Goal: Information Seeking & Learning: Learn about a topic

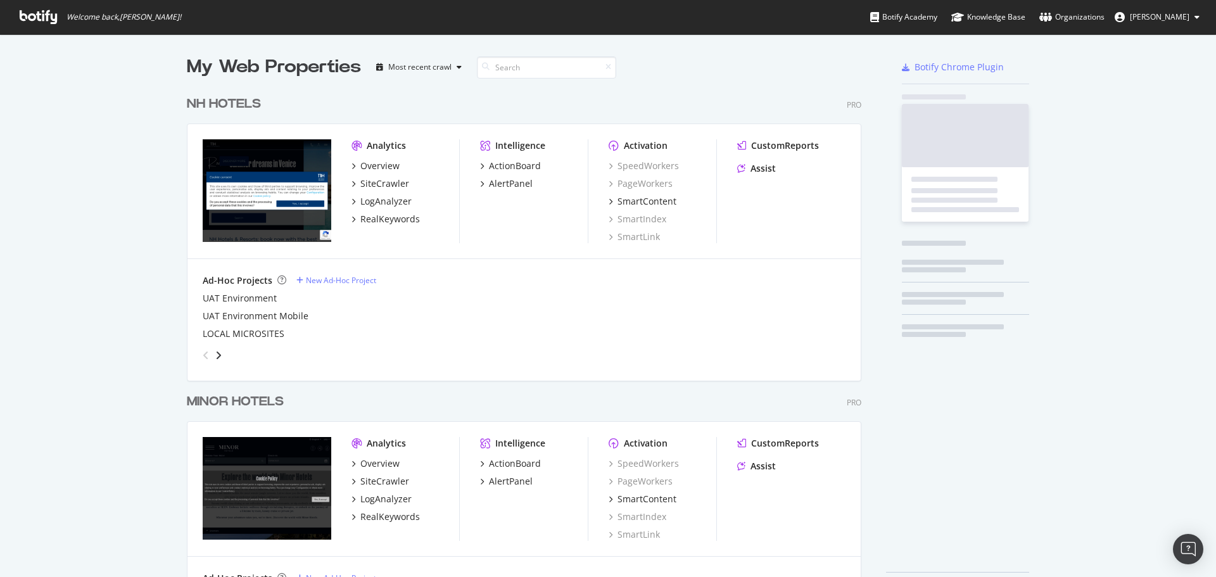
scroll to position [510, 675]
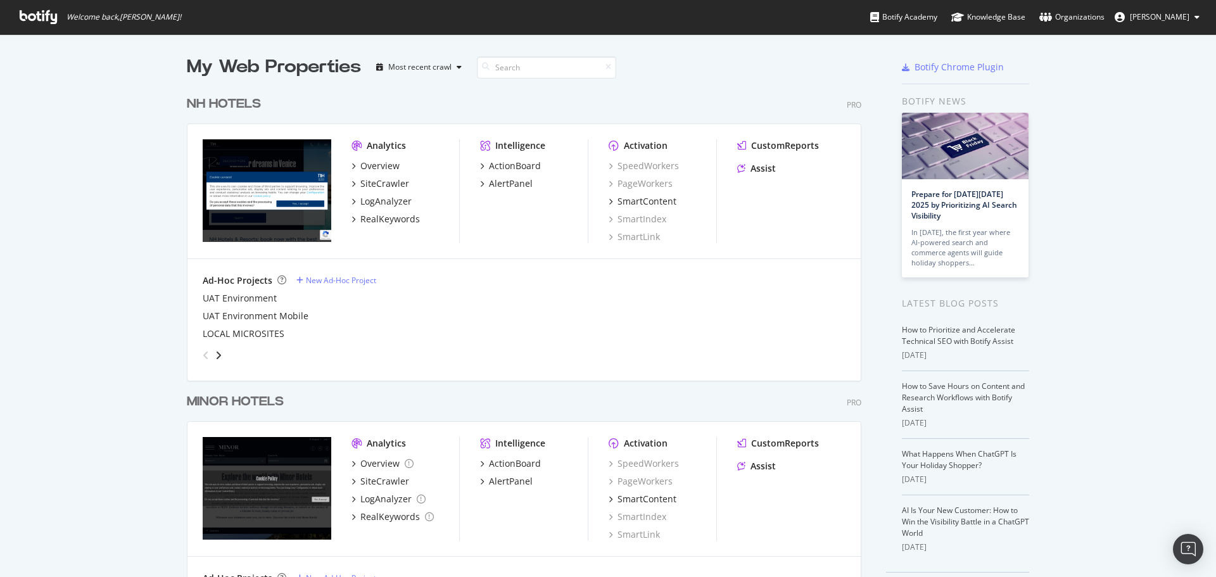
click at [215, 104] on div "NH HOTELS" at bounding box center [224, 104] width 74 height 18
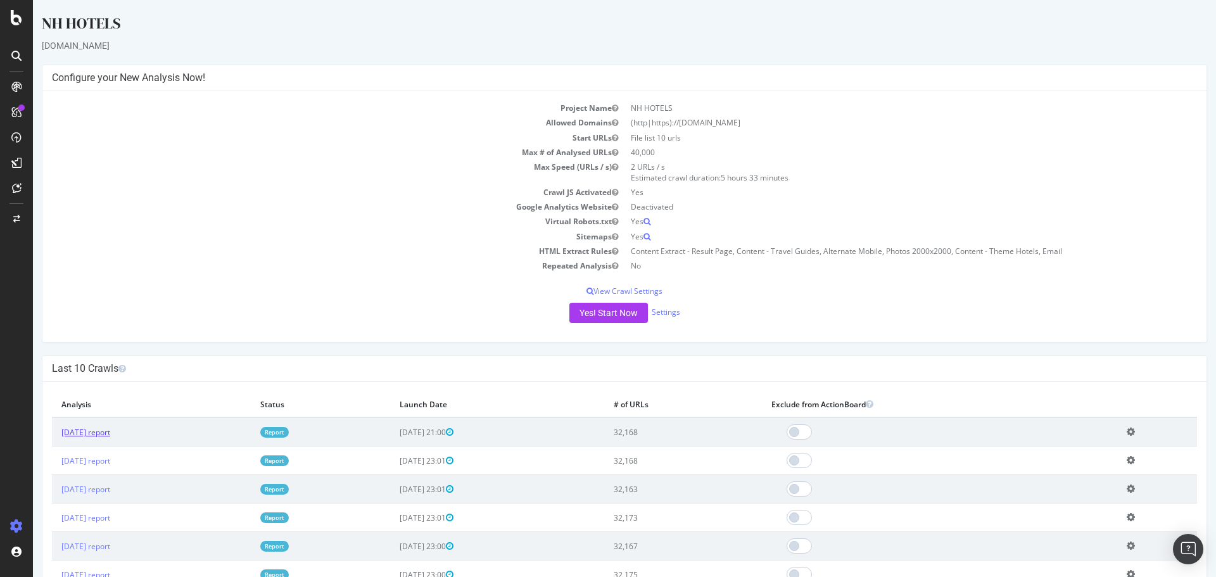
click at [98, 438] on link "[DATE] report" at bounding box center [85, 432] width 49 height 11
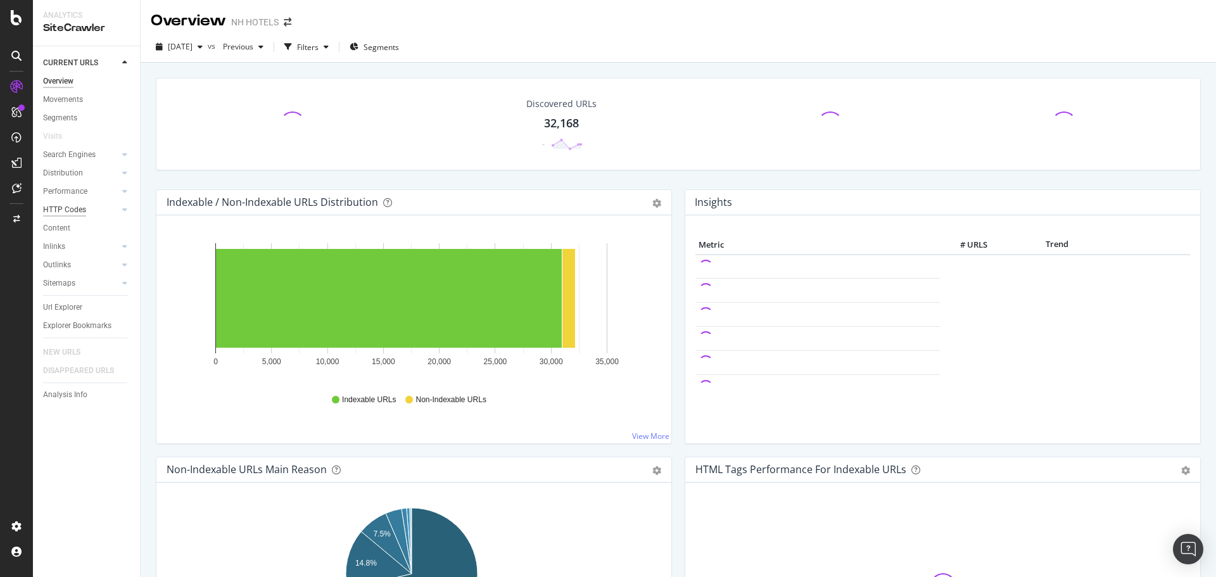
click at [78, 213] on div "HTTP Codes" at bounding box center [64, 209] width 43 height 13
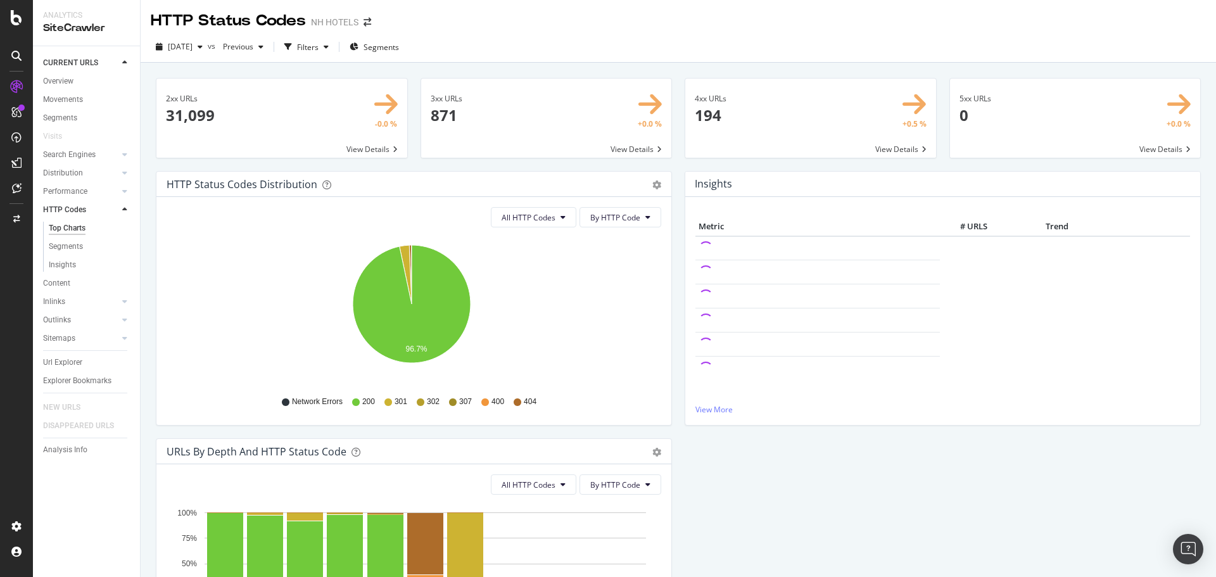
click at [361, 118] on span at bounding box center [281, 118] width 251 height 79
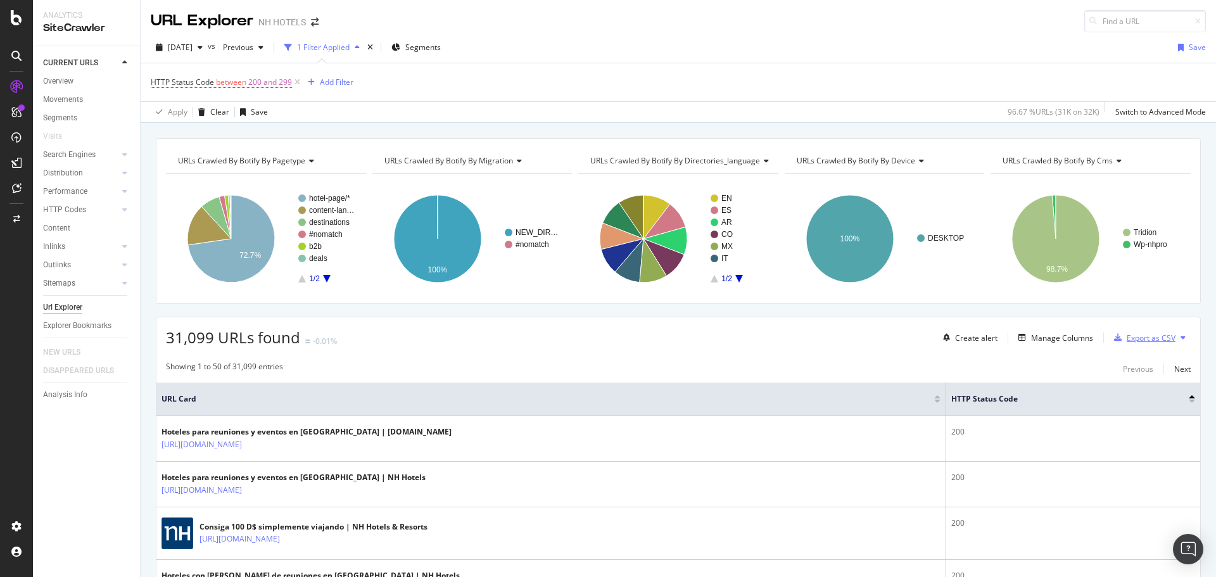
click at [1146, 339] on div "Export as CSV" at bounding box center [1151, 337] width 49 height 11
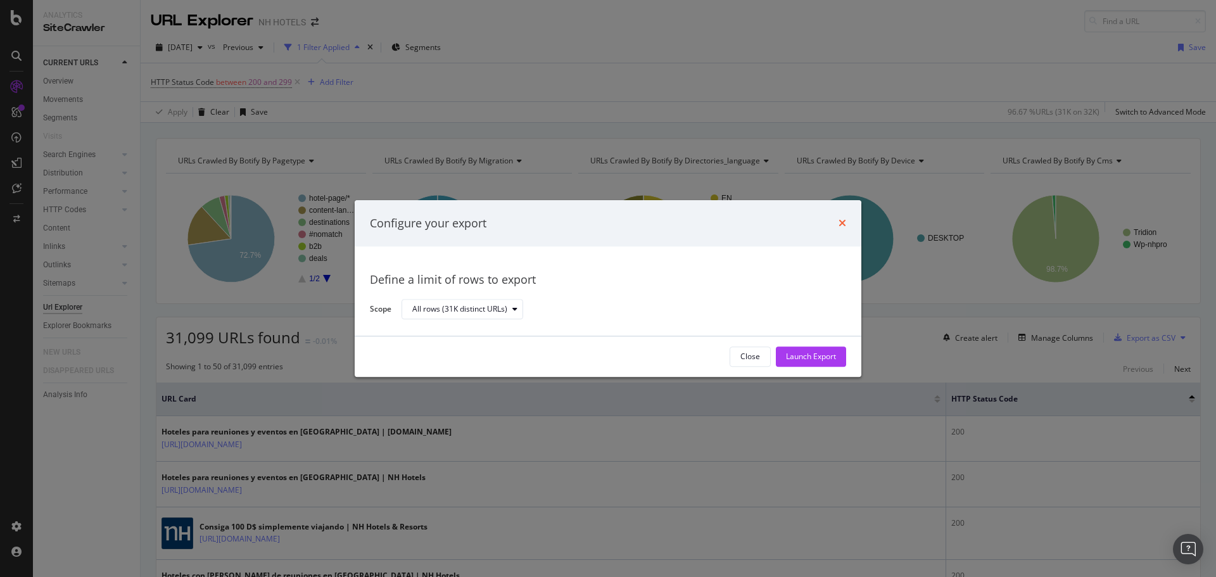
click at [839, 224] on icon "times" at bounding box center [842, 223] width 8 height 10
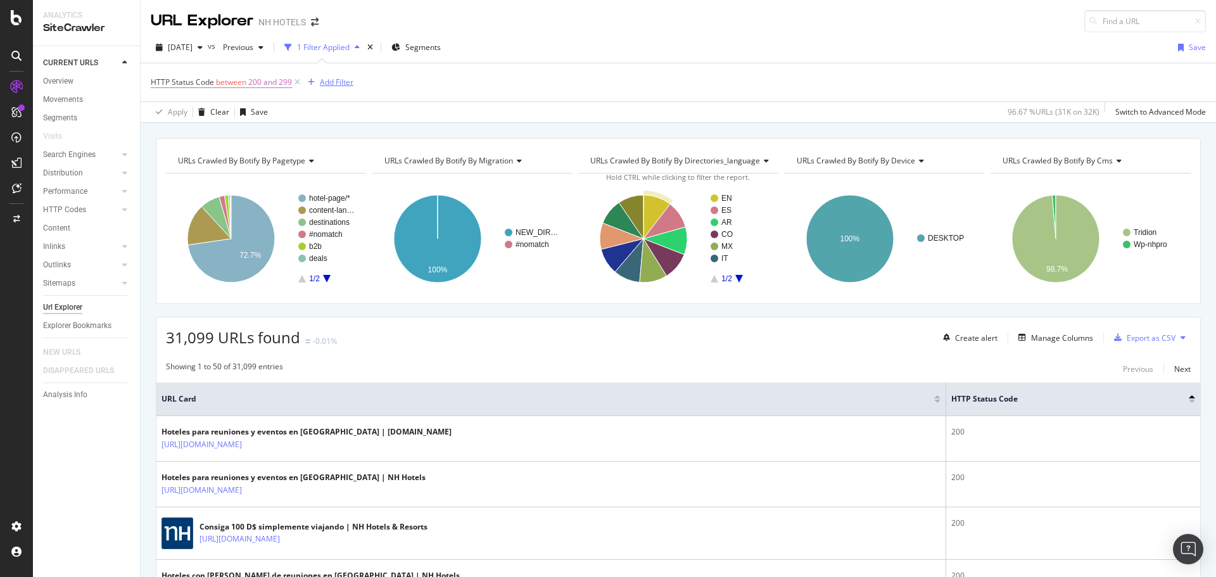
click at [334, 85] on div "Add Filter" at bounding box center [337, 82] width 34 height 11
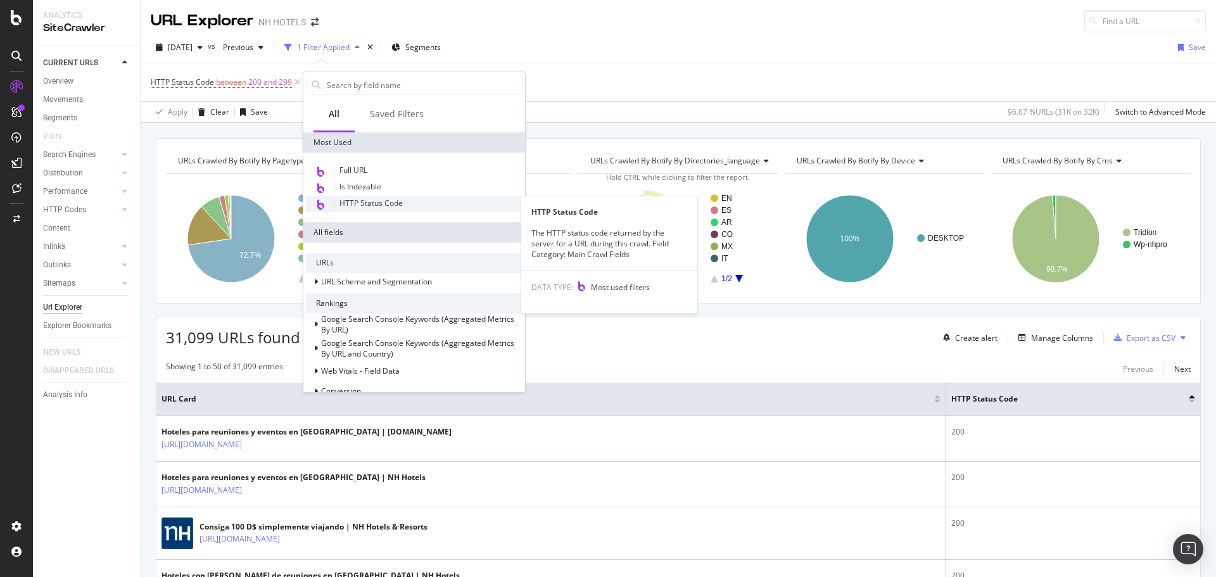
click at [384, 208] on span "HTTP Status Code" at bounding box center [370, 203] width 63 height 11
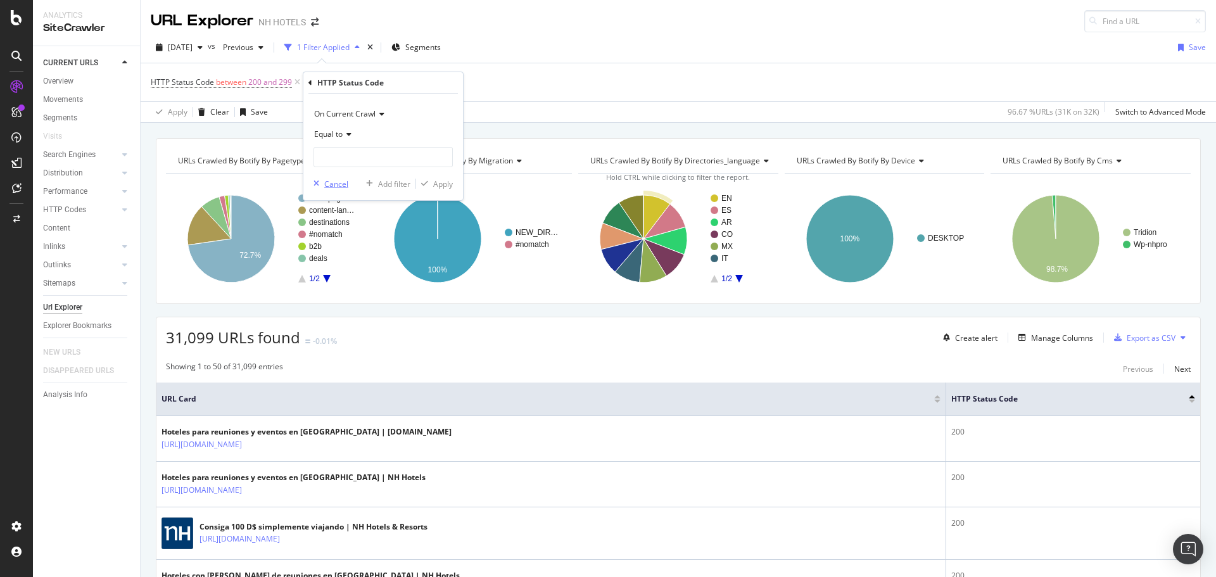
click at [328, 187] on div "Cancel" at bounding box center [336, 184] width 24 height 11
click at [334, 79] on div "Add Filter" at bounding box center [337, 82] width 34 height 11
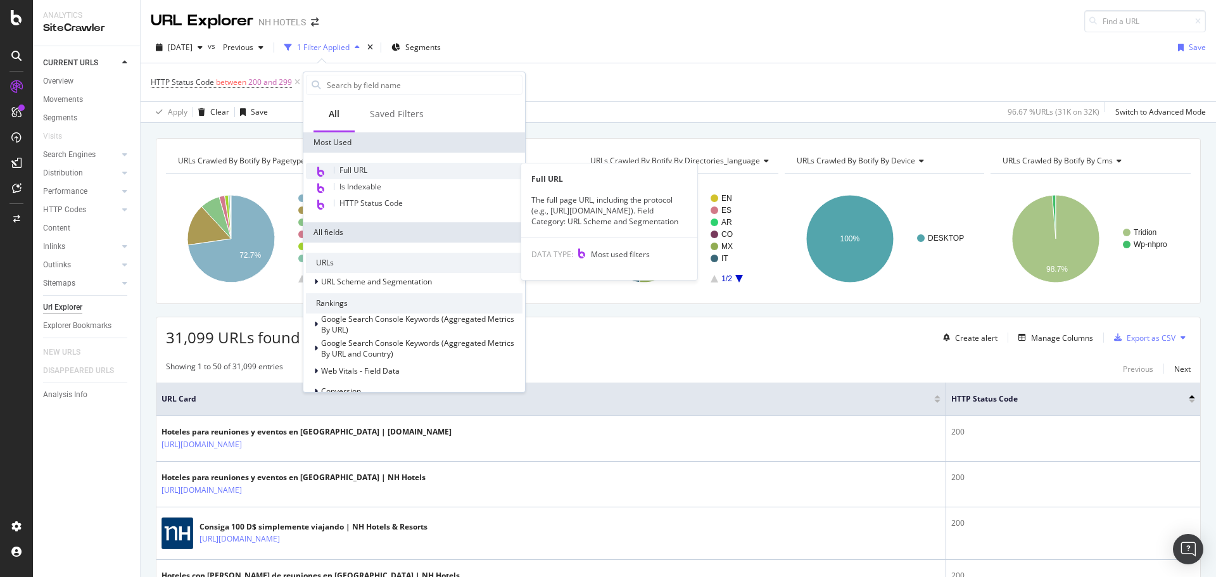
click at [367, 172] on span "Full URL" at bounding box center [353, 170] width 28 height 11
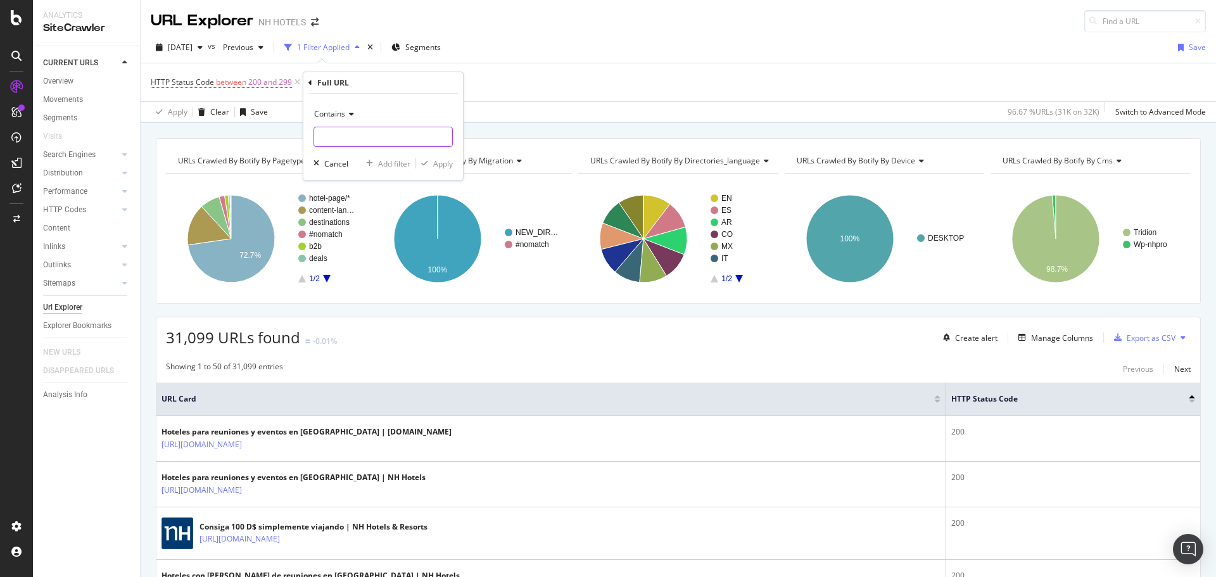
click at [369, 130] on input "text" at bounding box center [383, 137] width 138 height 20
click at [372, 134] on input "/social-events-christmas" at bounding box center [374, 137] width 120 height 20
type input "/social-events/christmas"
click at [445, 168] on div "Apply" at bounding box center [443, 163] width 20 height 11
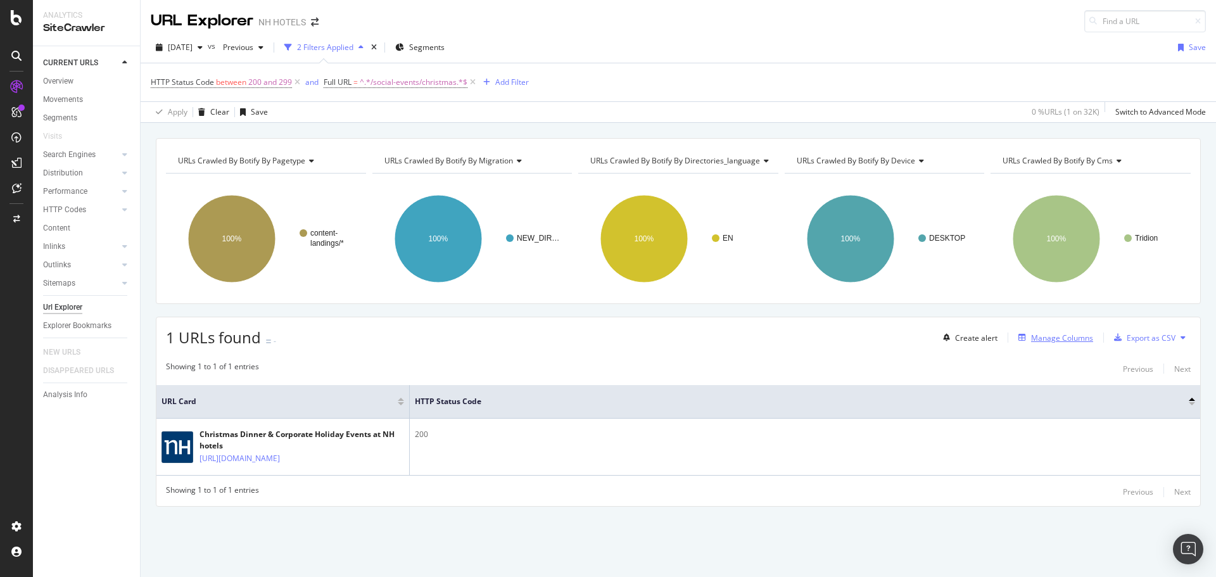
click at [1063, 342] on div "Manage Columns" at bounding box center [1062, 337] width 62 height 11
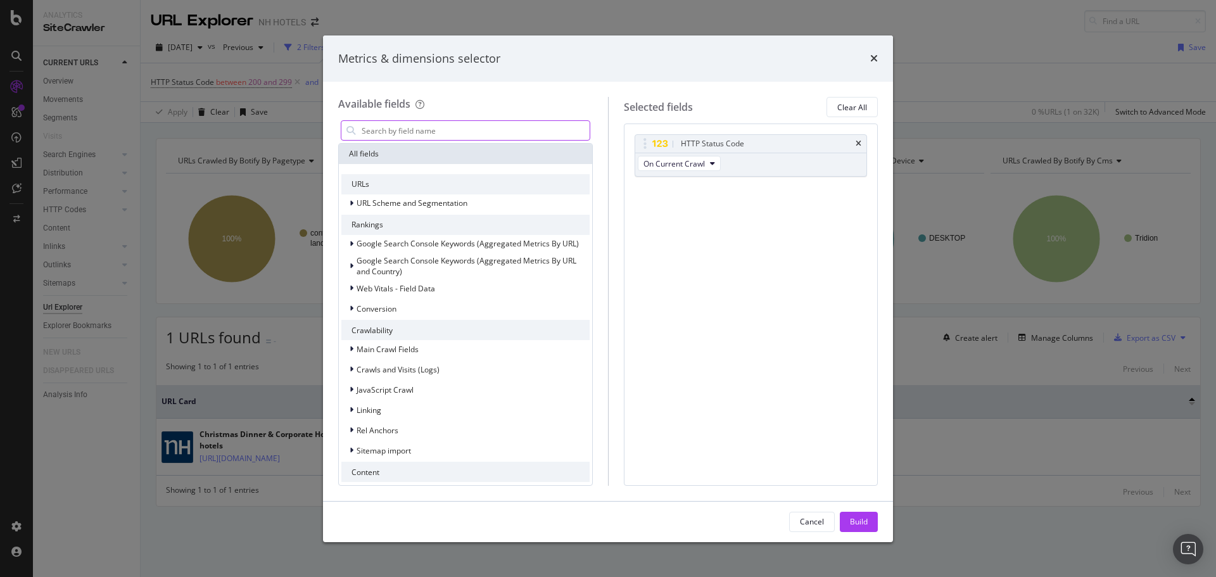
click at [398, 130] on input "modal" at bounding box center [474, 130] width 229 height 19
click at [398, 124] on input "modal" at bounding box center [474, 130] width 229 height 19
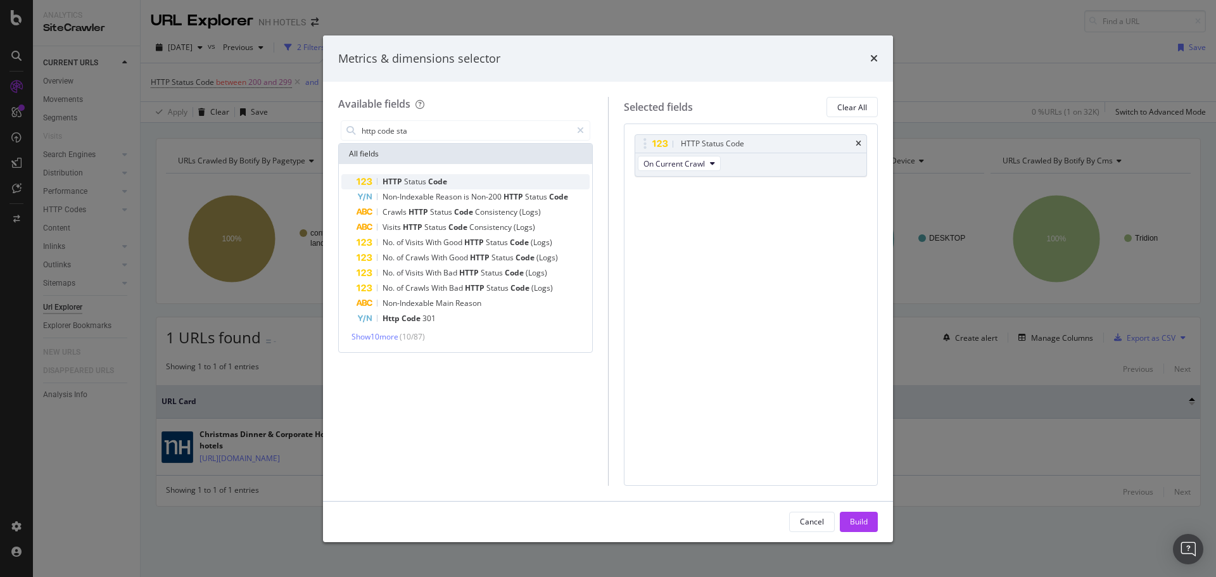
click at [430, 177] on span "Code" at bounding box center [437, 181] width 19 height 11
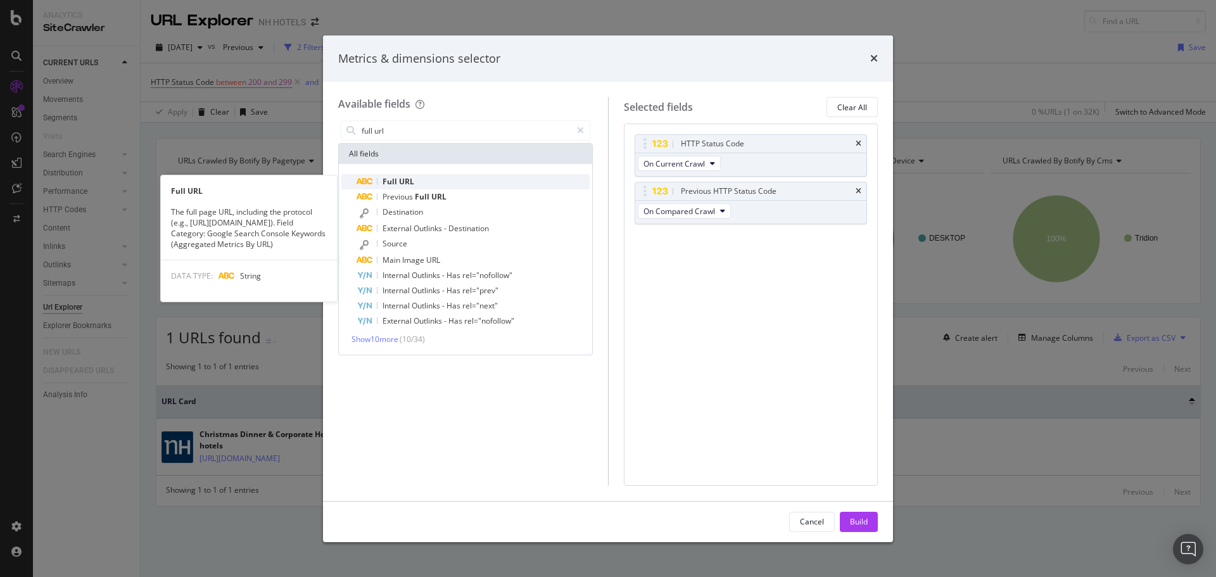
click at [416, 186] on div "Full URL" at bounding box center [473, 181] width 233 height 15
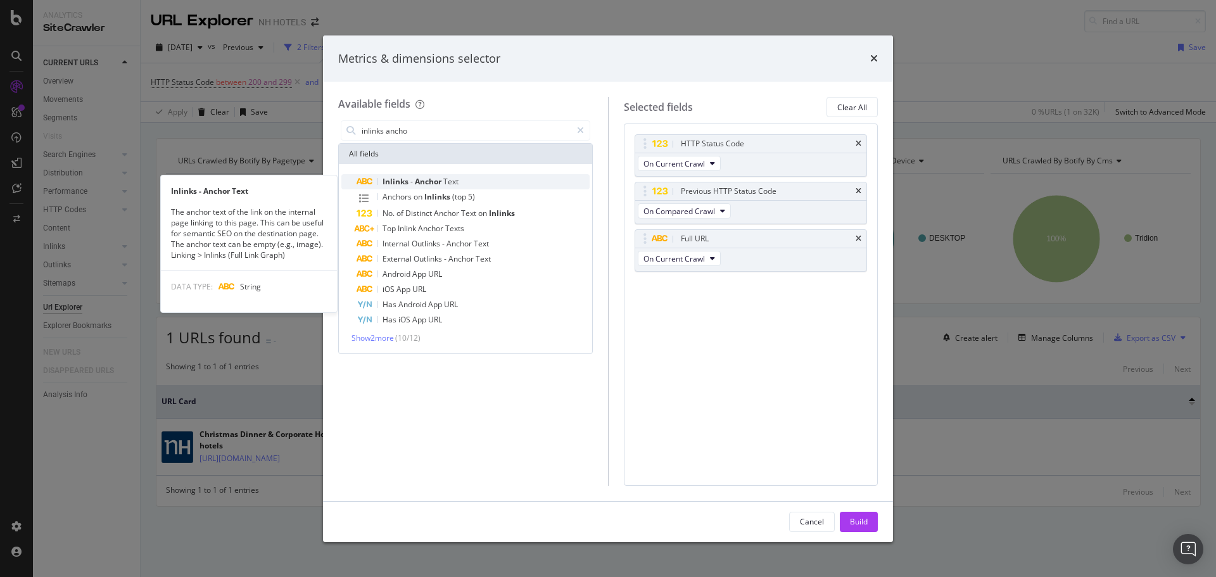
click at [407, 179] on span "Inlinks" at bounding box center [396, 181] width 28 height 11
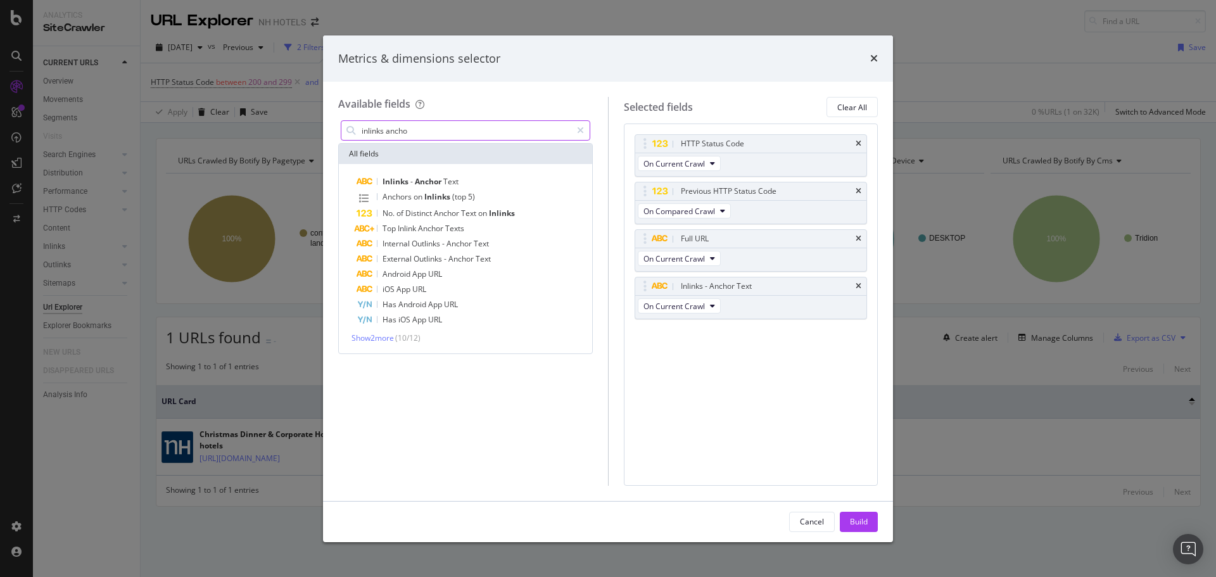
click at [412, 132] on input "inlinks ancho" at bounding box center [465, 130] width 211 height 19
click at [397, 130] on input "inlinks ancho" at bounding box center [465, 130] width 211 height 19
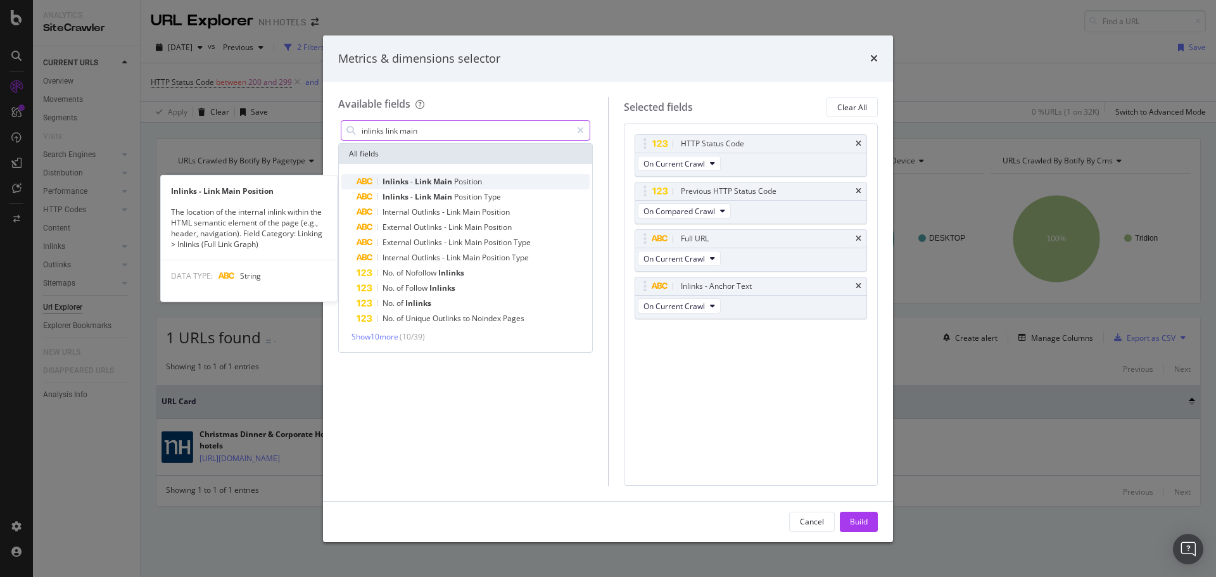
type input "inlinks link main"
click at [428, 182] on span "Link" at bounding box center [424, 181] width 18 height 11
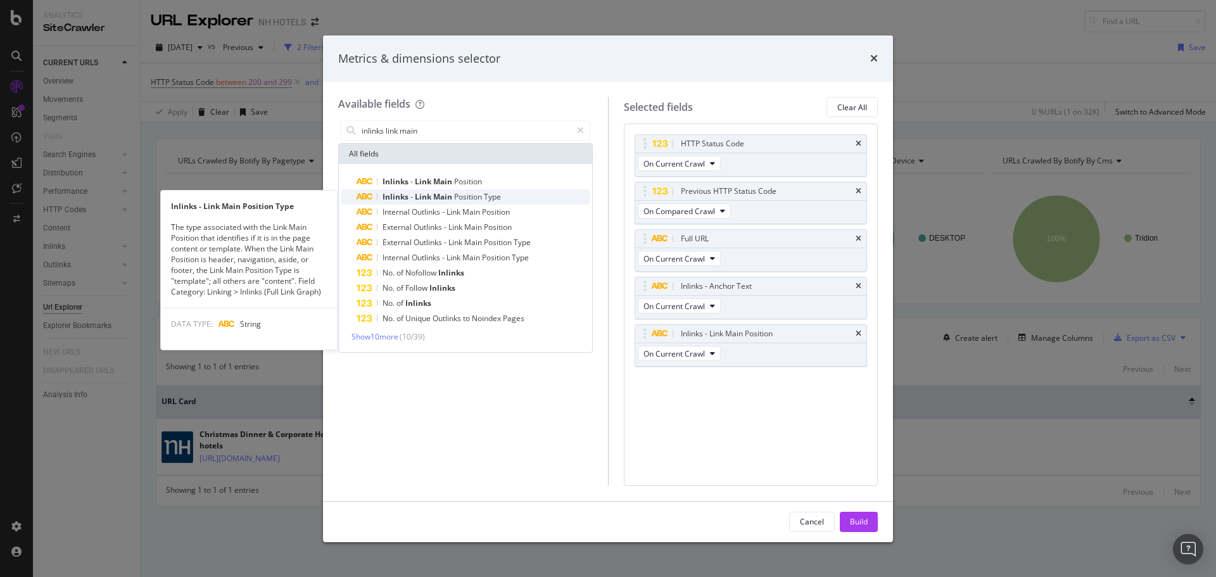
click at [456, 202] on span "Position" at bounding box center [469, 196] width 30 height 11
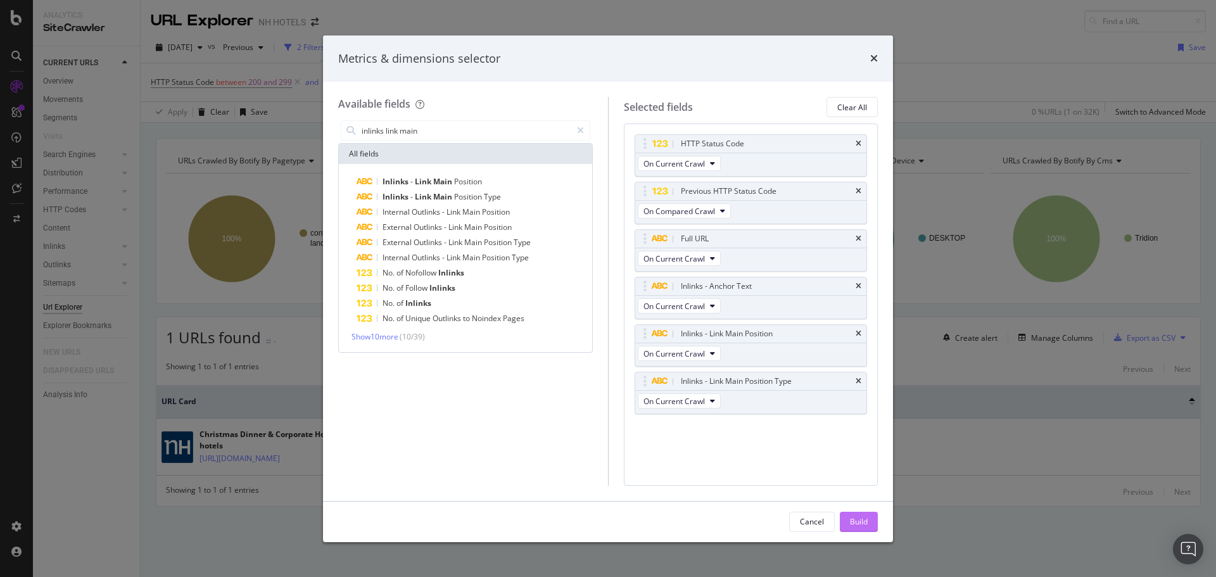
click at [857, 520] on div "Build" at bounding box center [859, 521] width 18 height 11
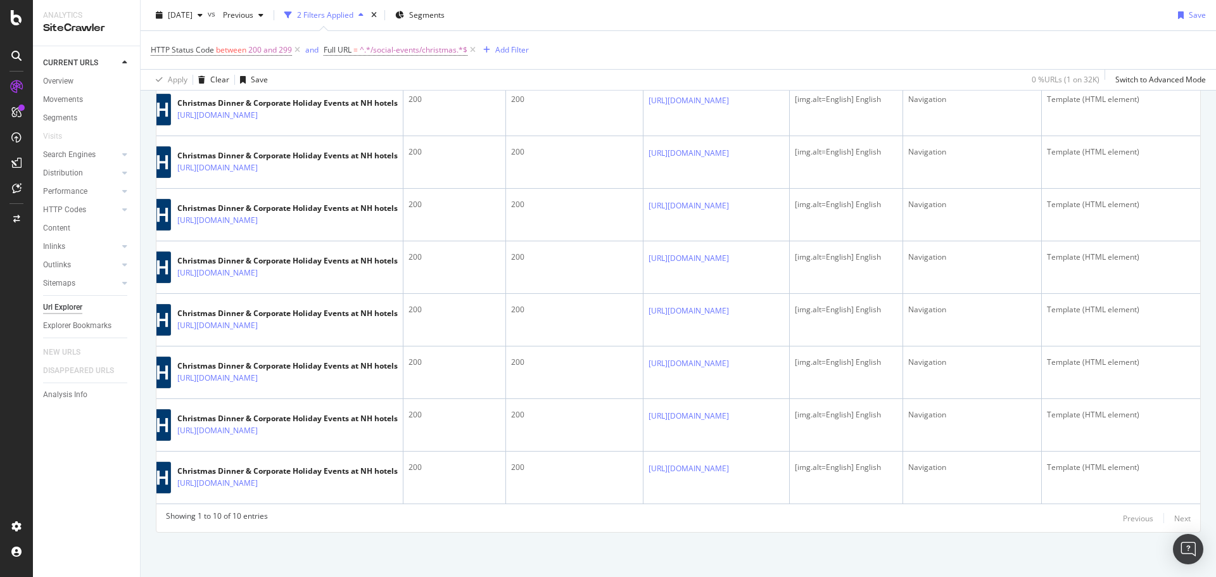
scroll to position [0, 172]
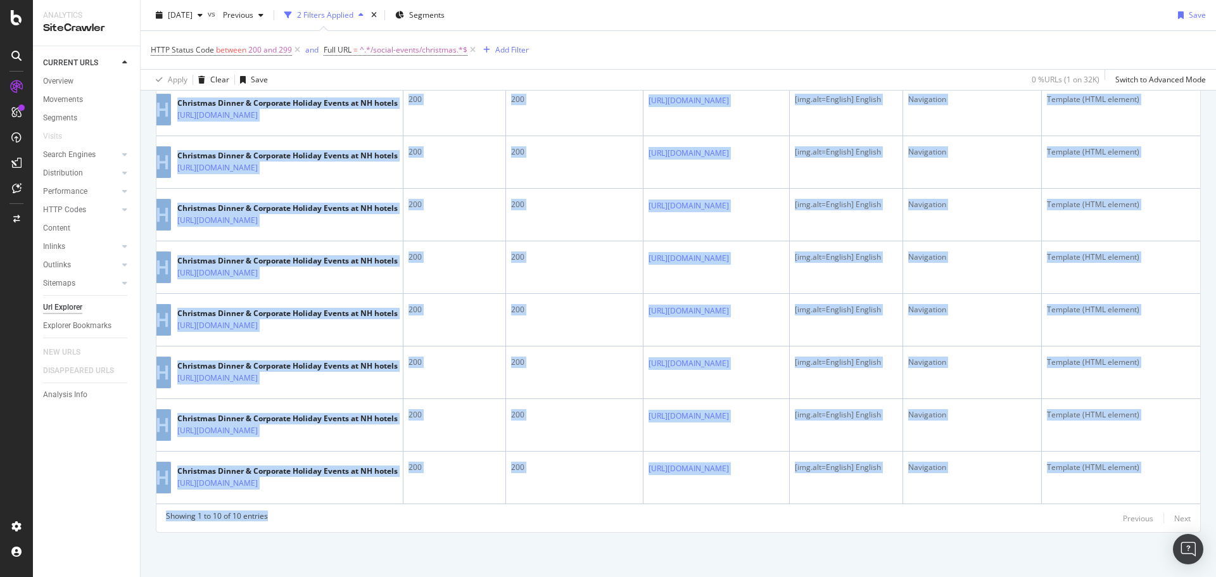
drag, startPoint x: 1206, startPoint y: 499, endPoint x: 518, endPoint y: 519, distance: 688.0
click at [519, 519] on div "URLs Crawled By Botify By pagetype Chart (by Value) Table Expand Export as CSV …" at bounding box center [678, 138] width 1075 height 876
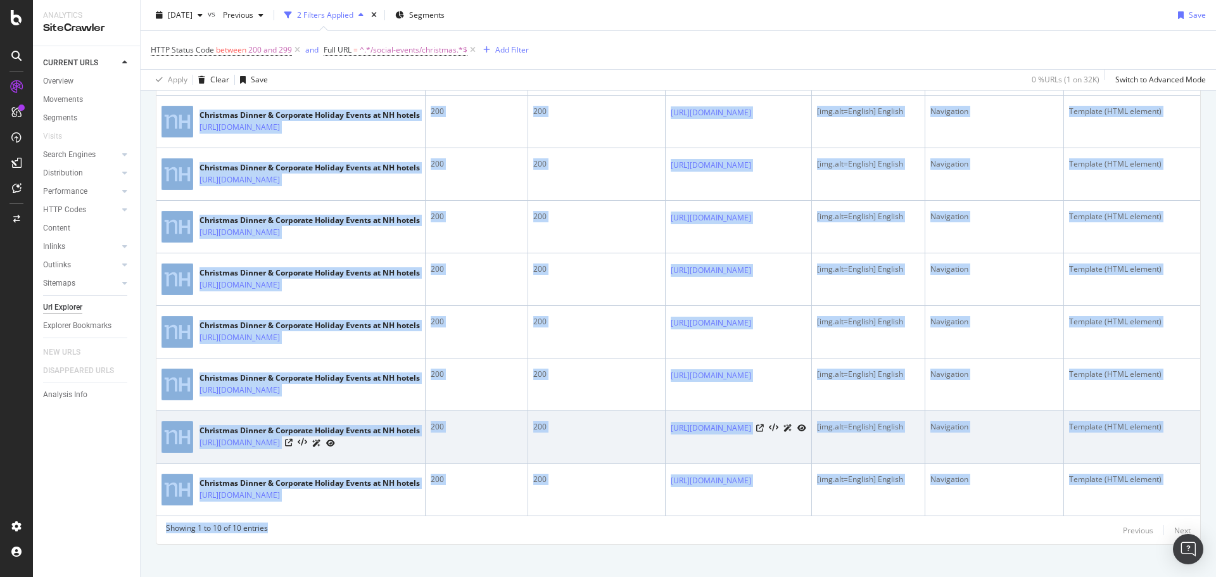
scroll to position [447, 0]
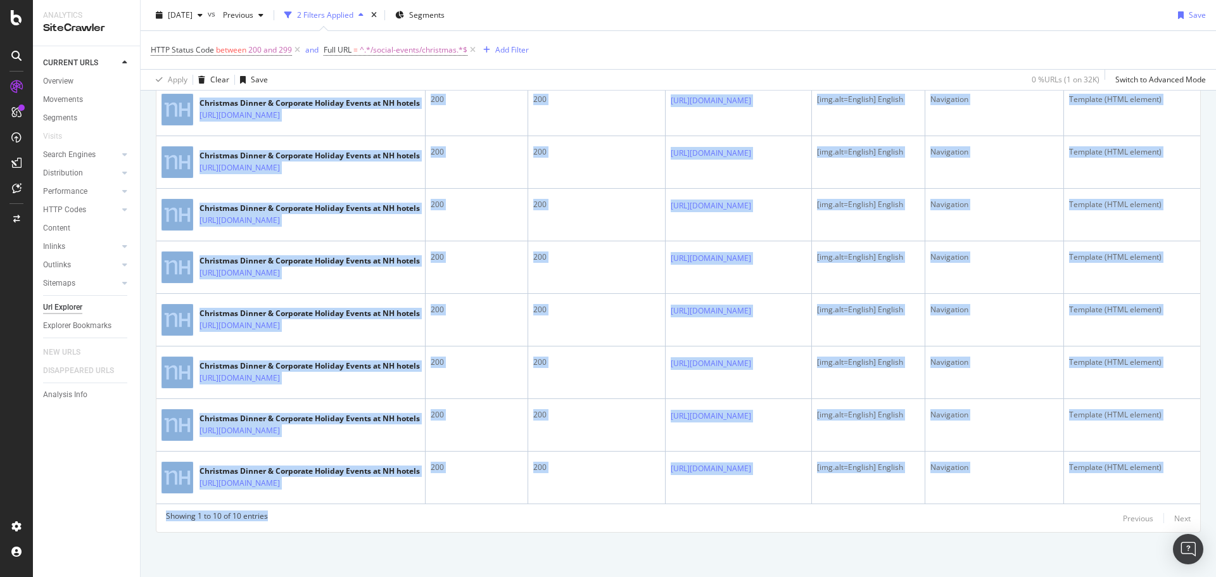
click at [569, 524] on div "Showing 1 to 10 of 10 entries Previous Next" at bounding box center [678, 517] width 1044 height 15
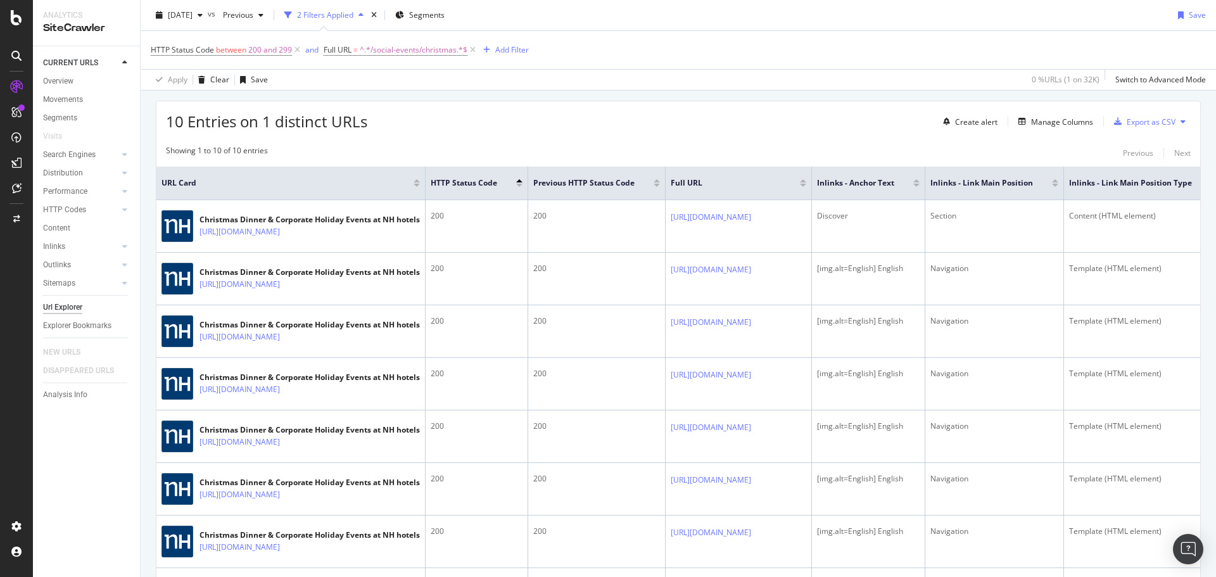
scroll to position [194, 0]
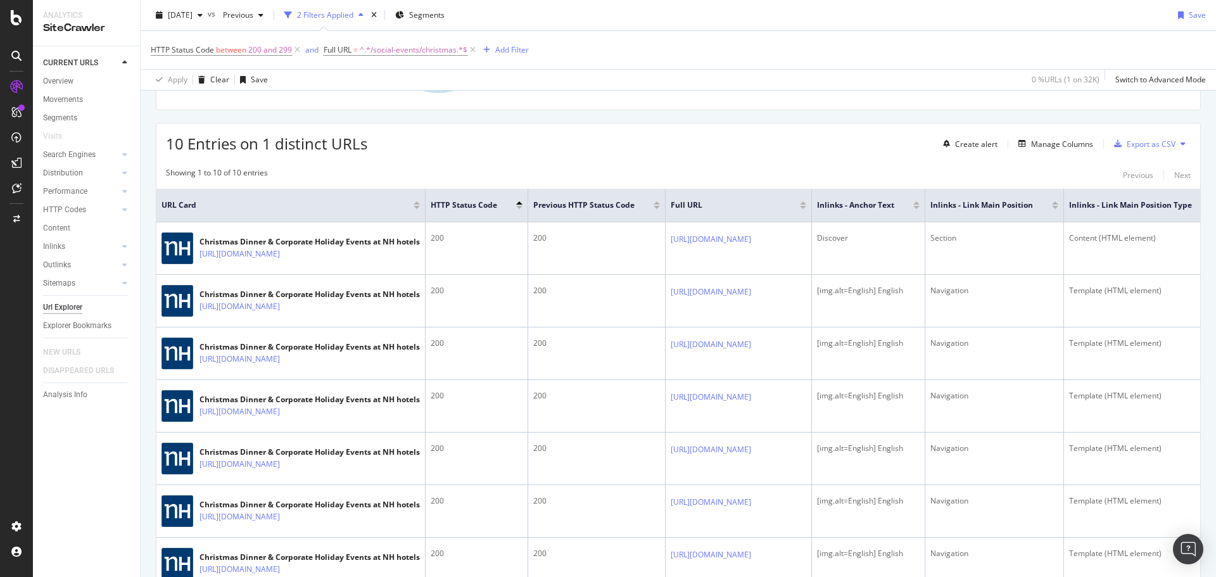
click at [479, 165] on div "Showing 1 to 10 of 10 entries Previous Next URL Card HTTP Status Code Previous …" at bounding box center [678, 468] width 1044 height 615
click at [1051, 146] on div "Manage Columns" at bounding box center [1062, 144] width 62 height 11
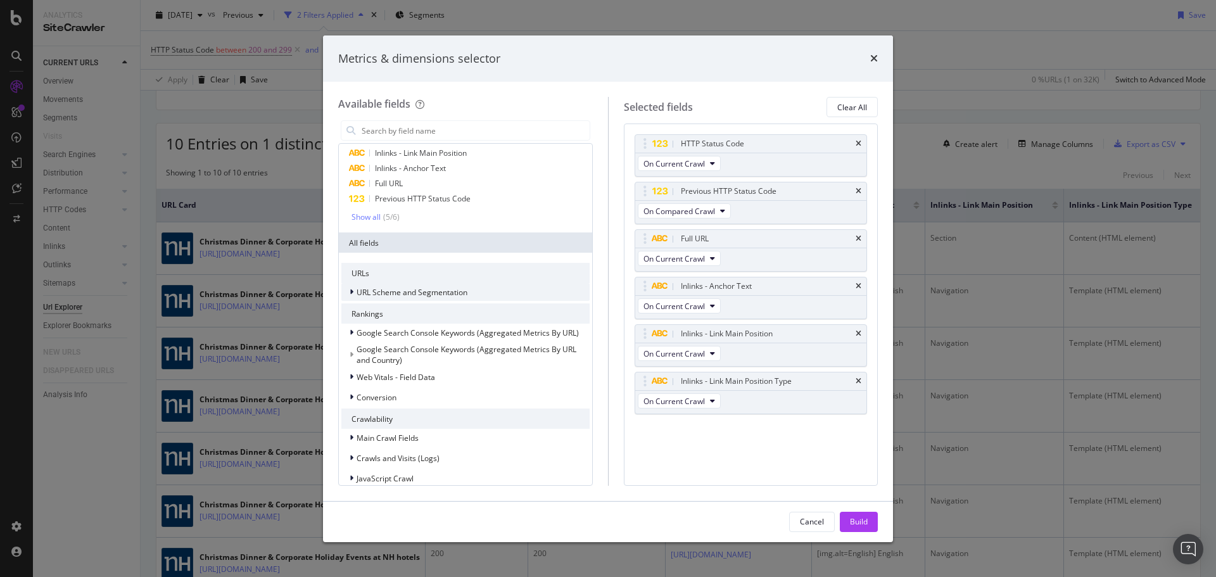
scroll to position [63, 0]
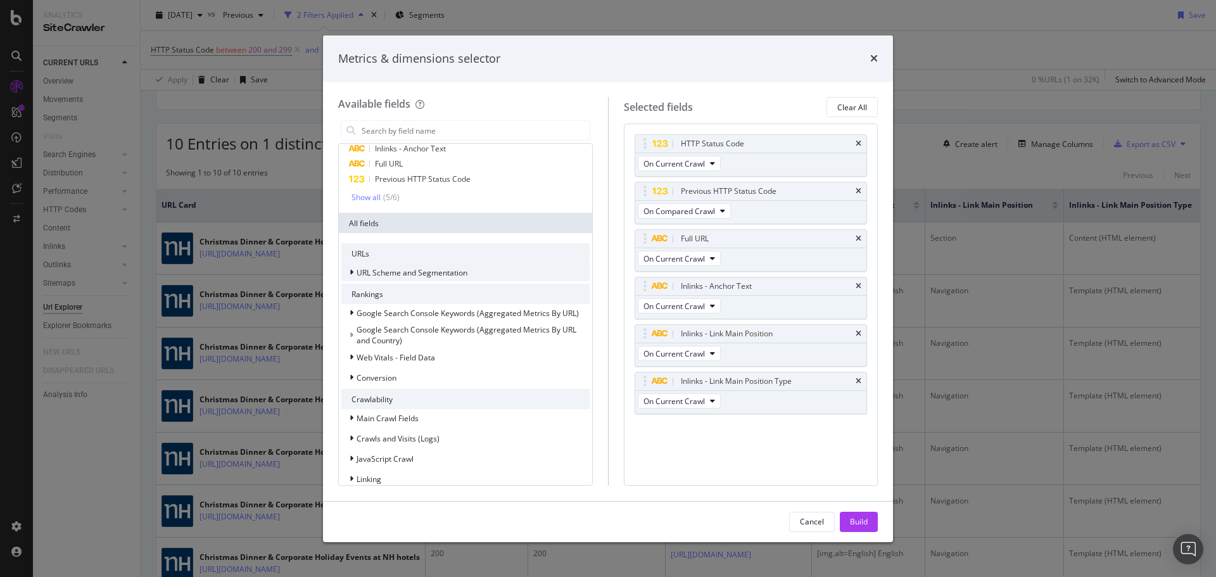
click at [353, 272] on div "modal" at bounding box center [353, 272] width 8 height 13
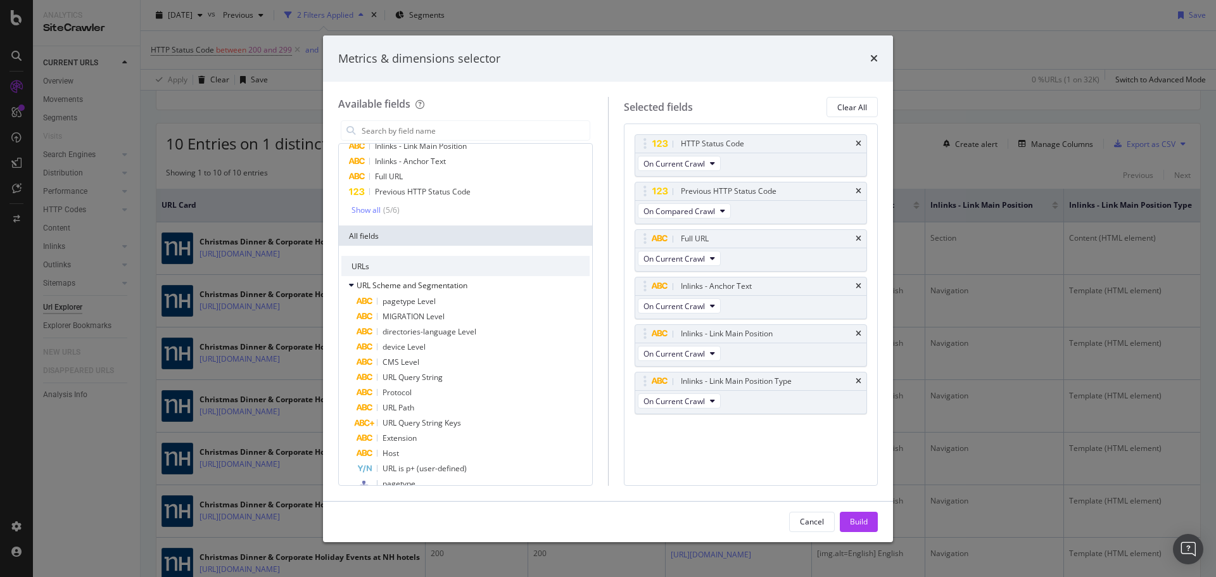
scroll to position [0, 0]
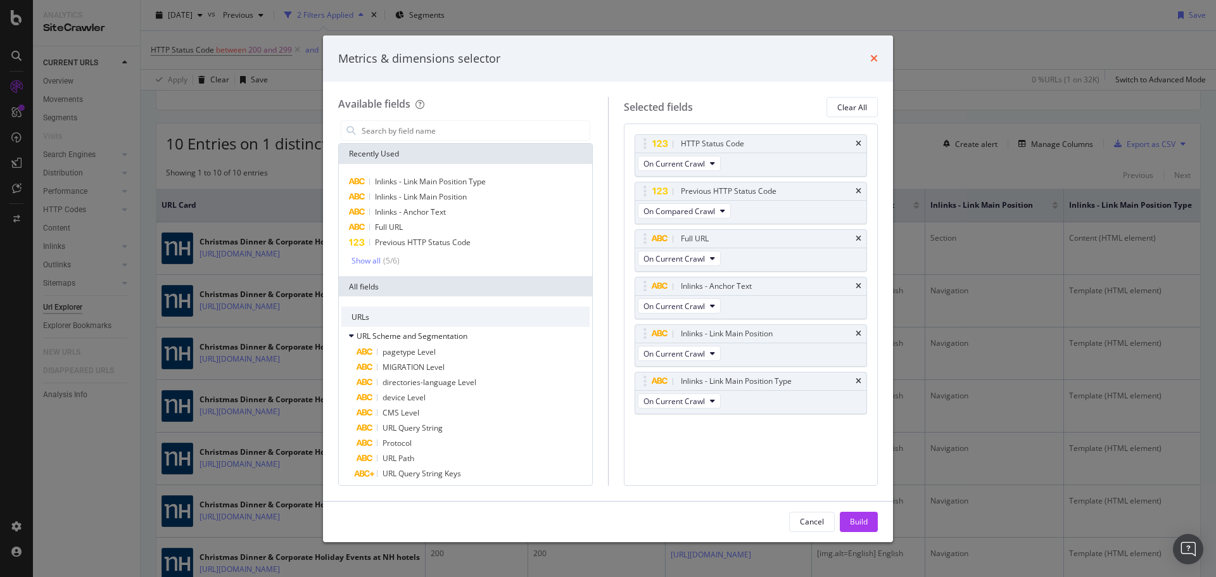
click at [876, 61] on icon "times" at bounding box center [874, 58] width 8 height 10
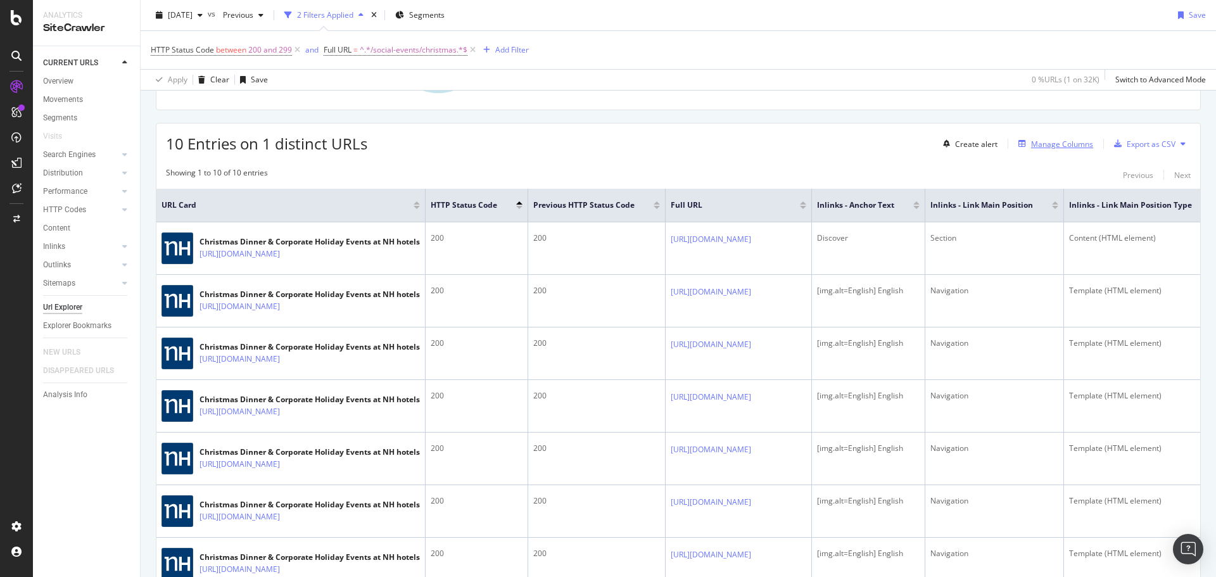
click at [1044, 144] on div "Manage Columns" at bounding box center [1062, 144] width 62 height 11
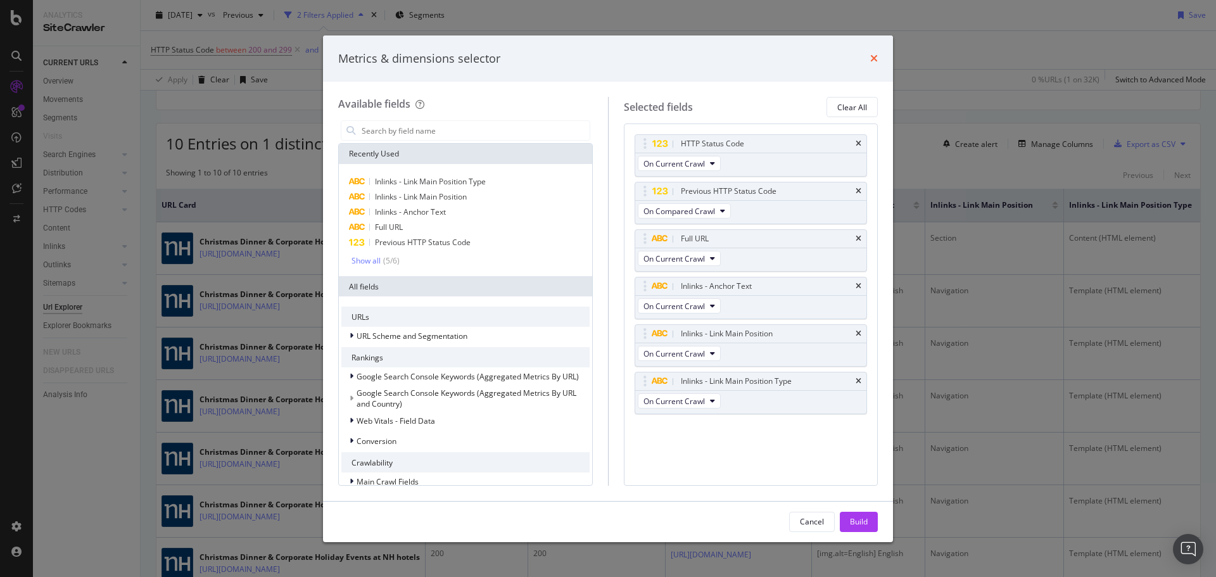
click at [871, 60] on icon "times" at bounding box center [874, 58] width 8 height 10
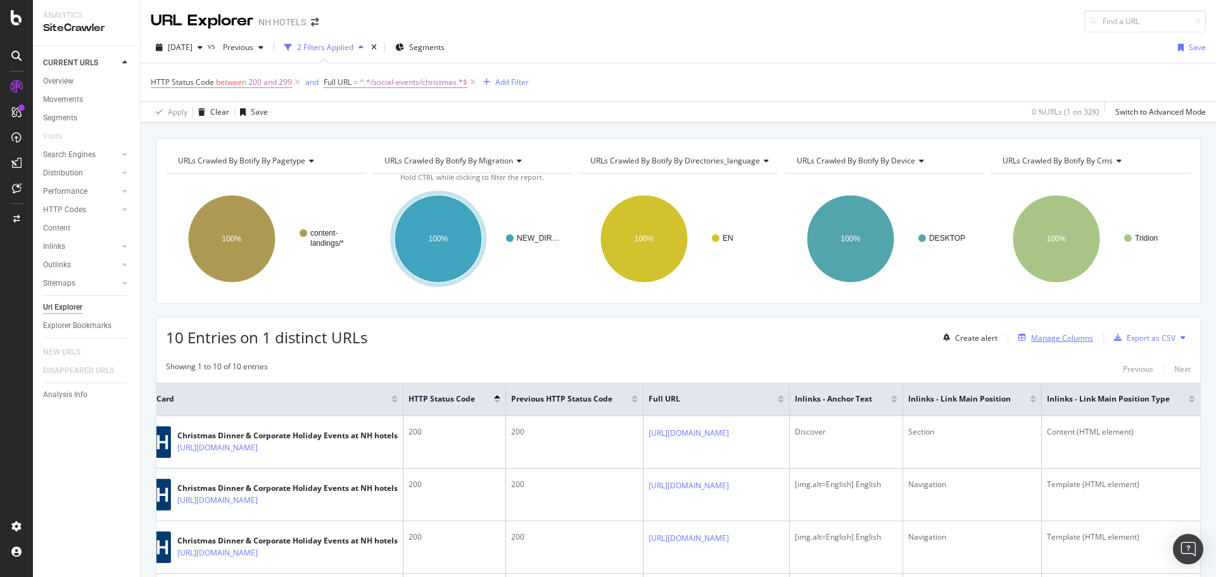
click at [1052, 338] on div "Manage Columns" at bounding box center [1062, 337] width 62 height 11
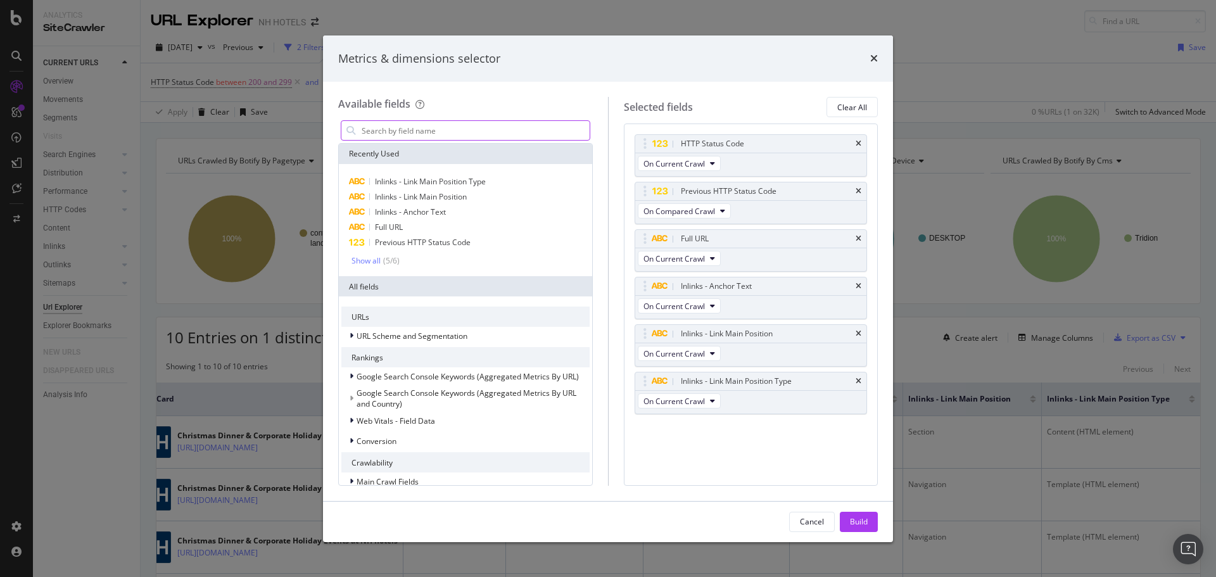
click at [450, 131] on input "modal" at bounding box center [474, 130] width 229 height 19
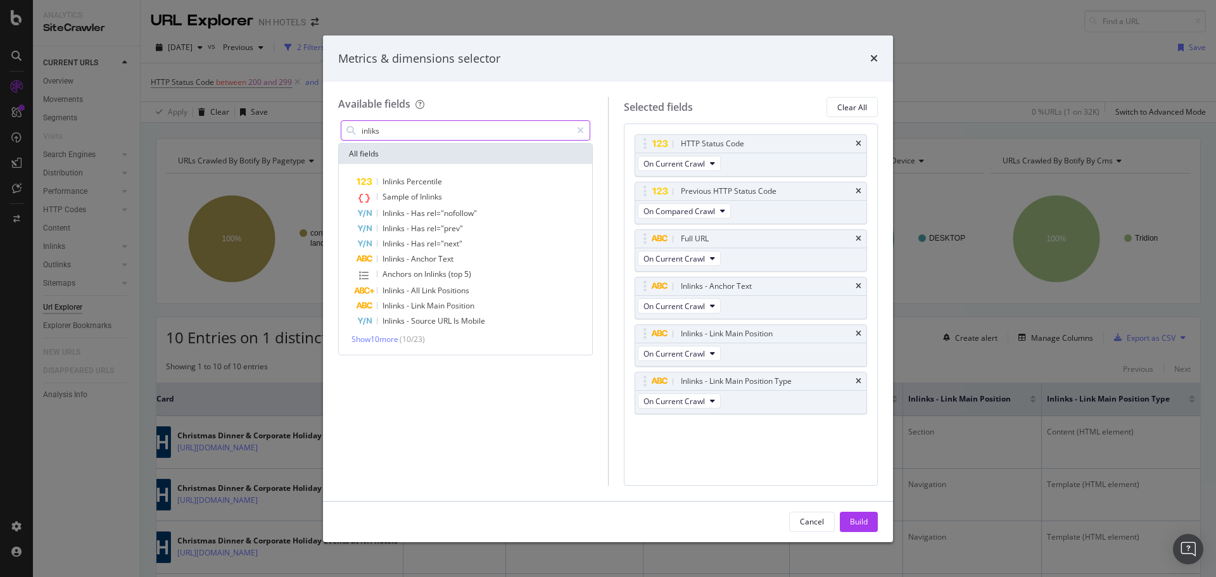
type input "inliks"
drag, startPoint x: 383, startPoint y: 130, endPoint x: 336, endPoint y: 127, distance: 47.6
click at [336, 127] on div "Available fields inliks All fields Inlinks Percentile Sample of Inlinks Inlinks…" at bounding box center [608, 291] width 570 height 419
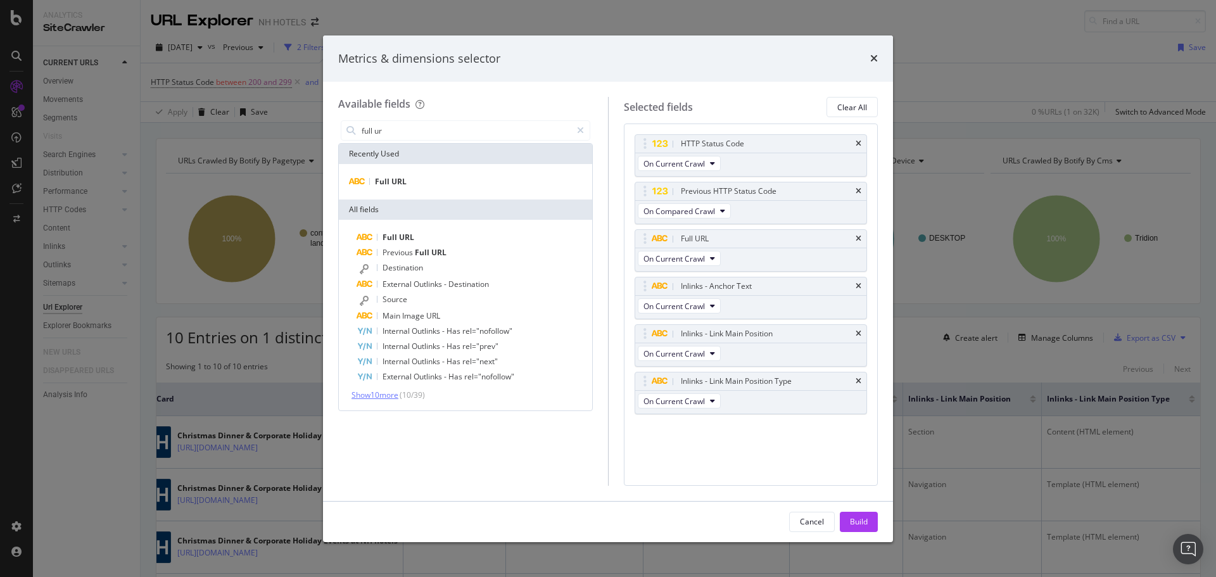
type input "full ur"
click at [389, 395] on span "Show 10 more" at bounding box center [374, 394] width 47 height 11
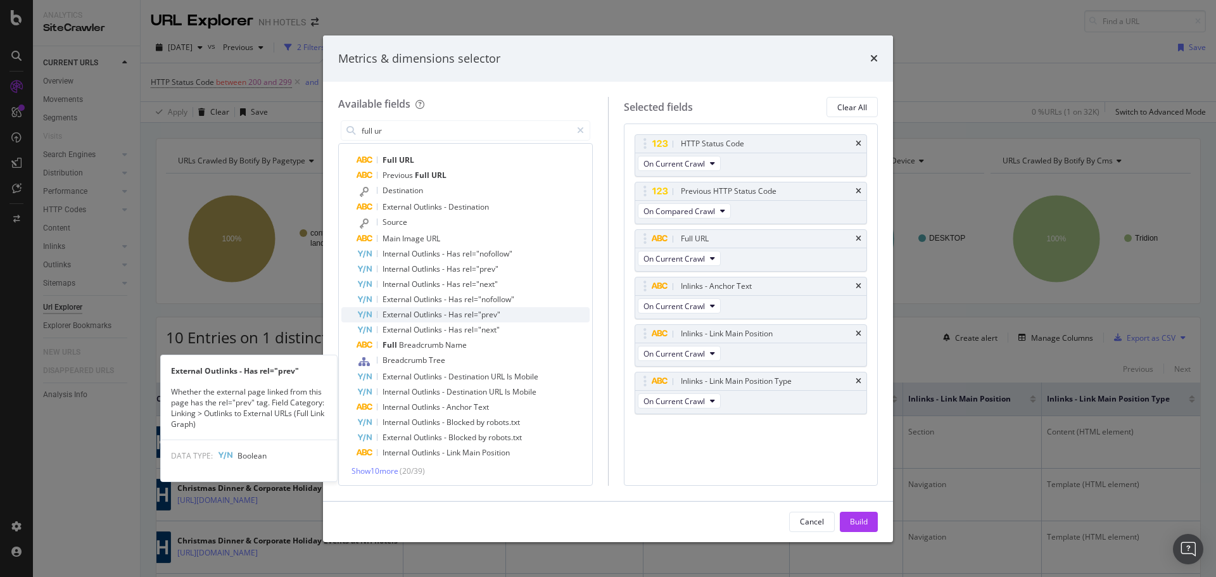
scroll to position [79, 0]
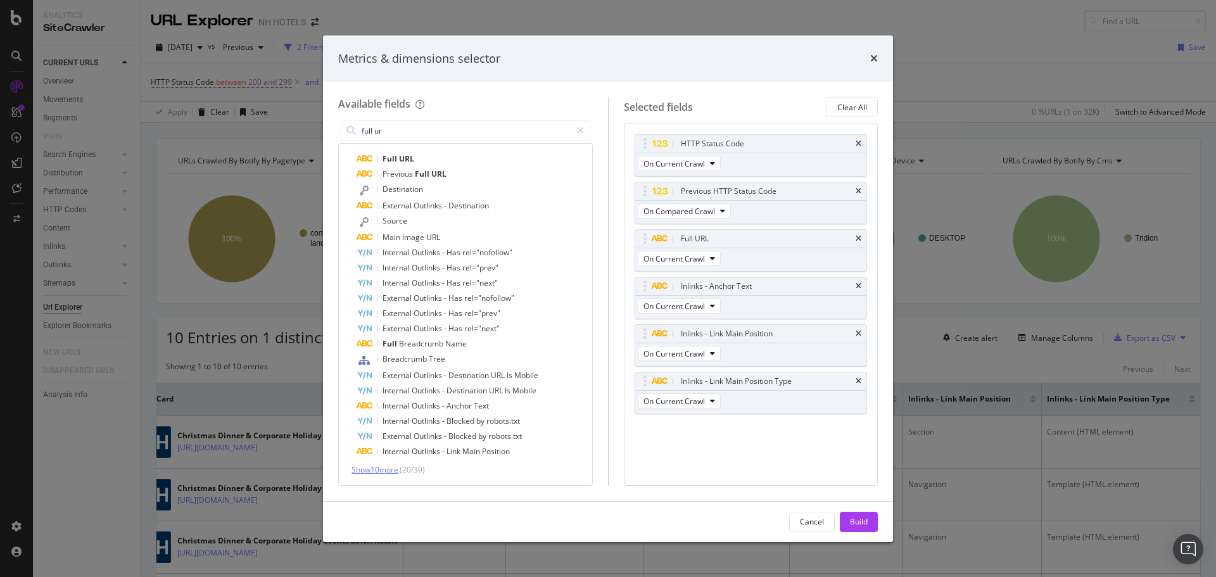
click at [376, 471] on span "Show 10 more" at bounding box center [374, 469] width 47 height 11
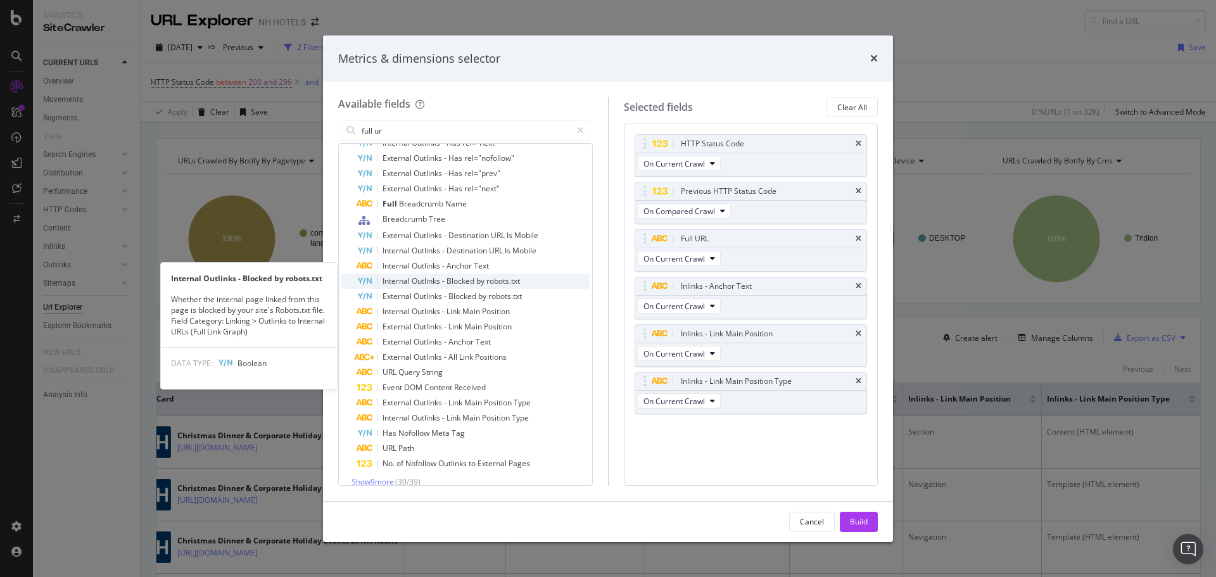
scroll to position [231, 0]
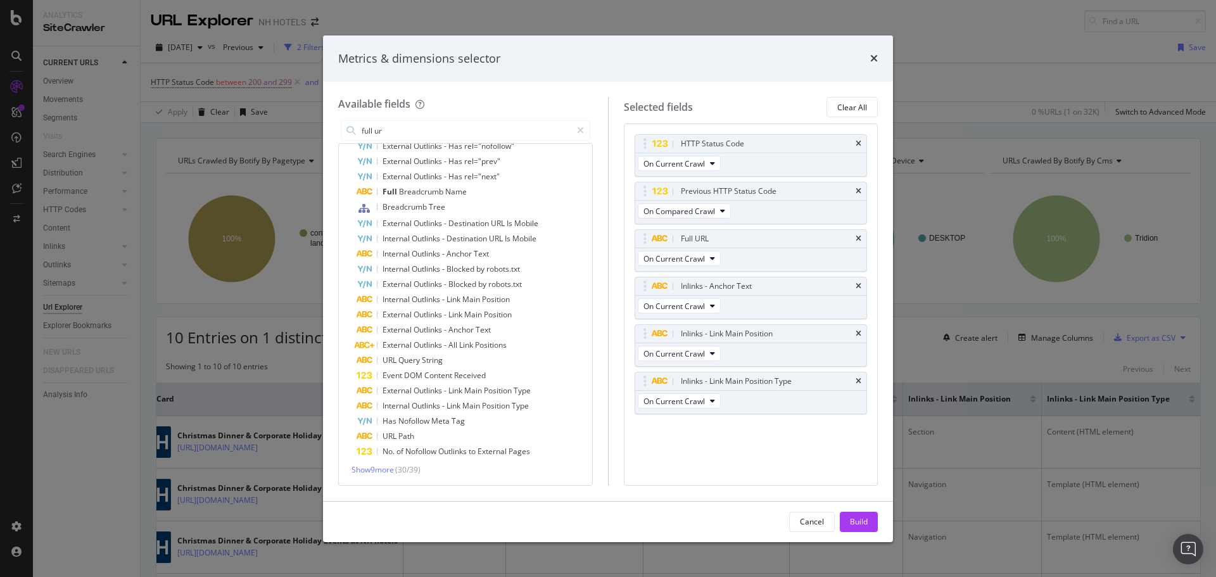
click at [869, 59] on div "Metrics & dimensions selector" at bounding box center [608, 59] width 540 height 16
click at [809, 519] on div "Cancel" at bounding box center [812, 521] width 24 height 11
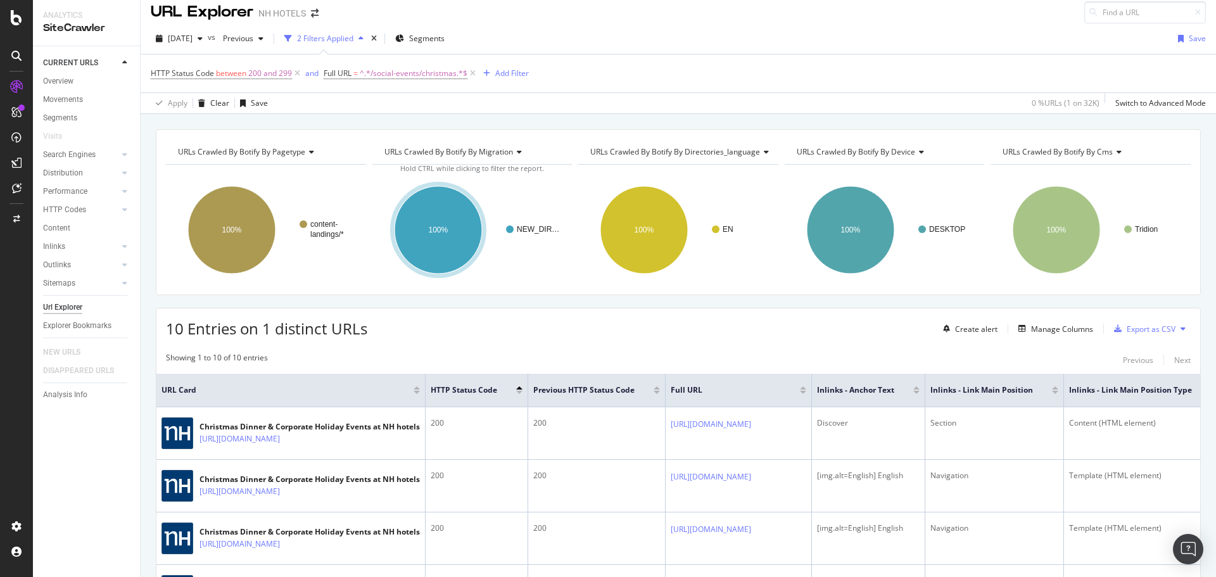
scroll to position [0, 0]
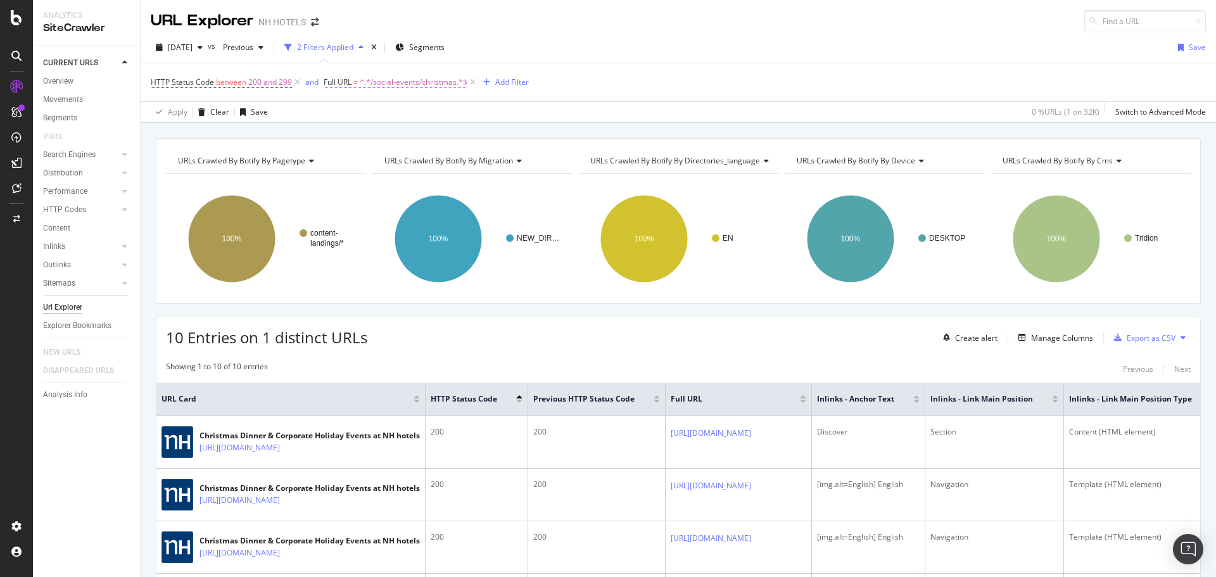
click at [434, 81] on span "^.*/social-events/christmas.*$" at bounding box center [414, 82] width 108 height 18
click at [378, 114] on div "Contains" at bounding box center [403, 112] width 139 height 20
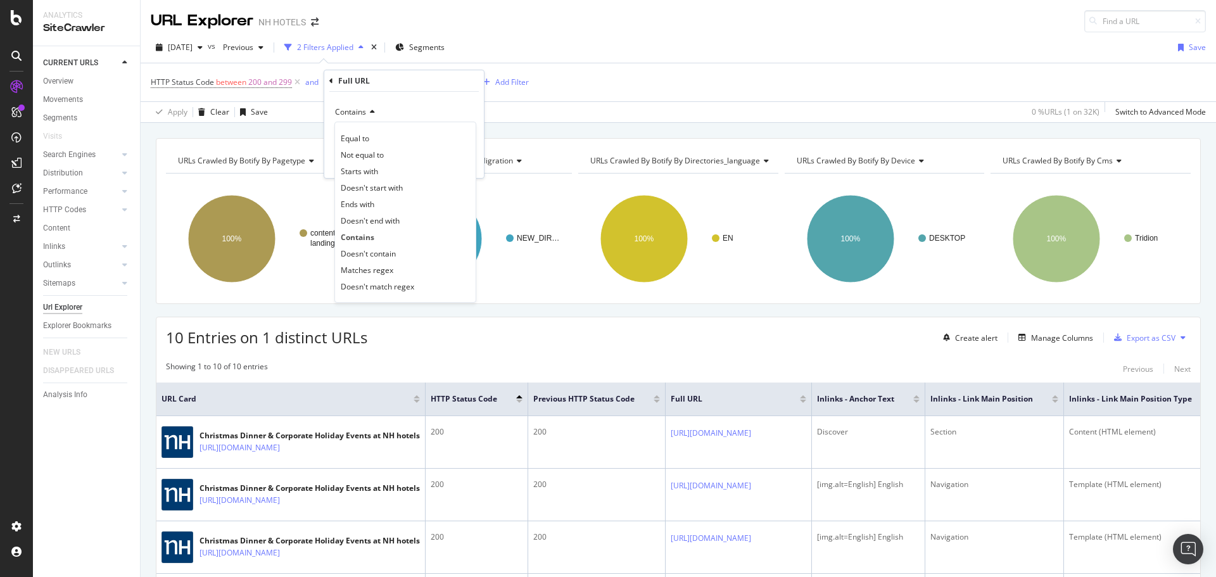
click at [471, 106] on div "Contains" at bounding box center [403, 112] width 139 height 20
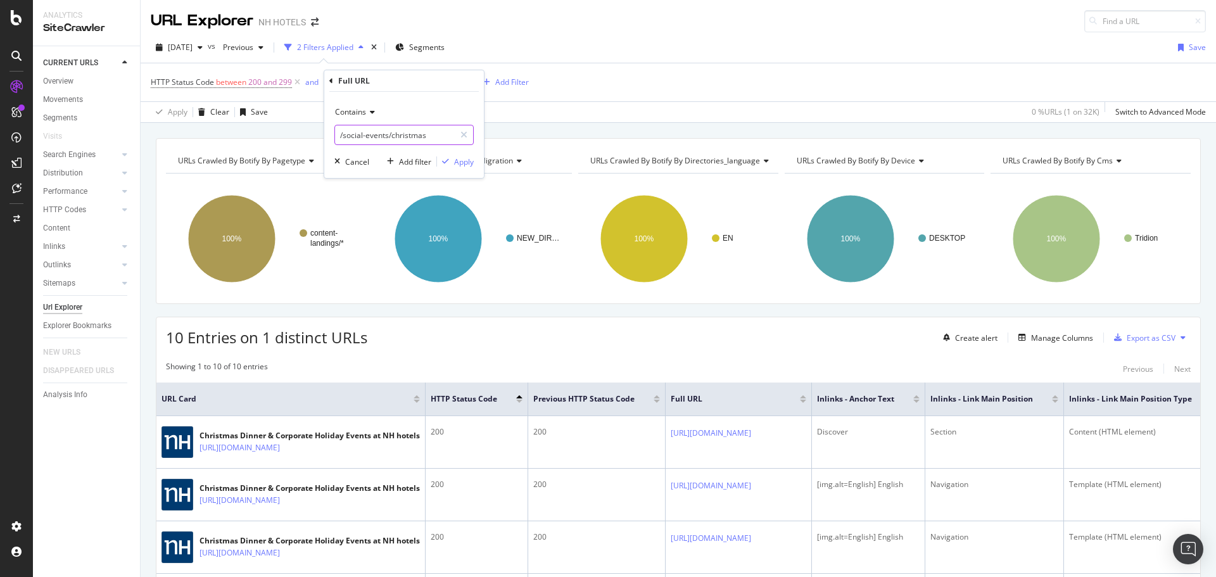
click at [446, 128] on input "/social-events/christmas" at bounding box center [395, 135] width 120 height 20
drag, startPoint x: 390, startPoint y: 137, endPoint x: 244, endPoint y: 149, distance: 146.1
click at [244, 149] on body "Analytics SiteCrawler CURRENT URLS Overview Movements Segments Visits Search En…" at bounding box center [608, 288] width 1216 height 577
click at [382, 134] on input "/social-events/christmas" at bounding box center [395, 135] width 120 height 20
drag, startPoint x: 388, startPoint y: 134, endPoint x: 310, endPoint y: 137, distance: 78.6
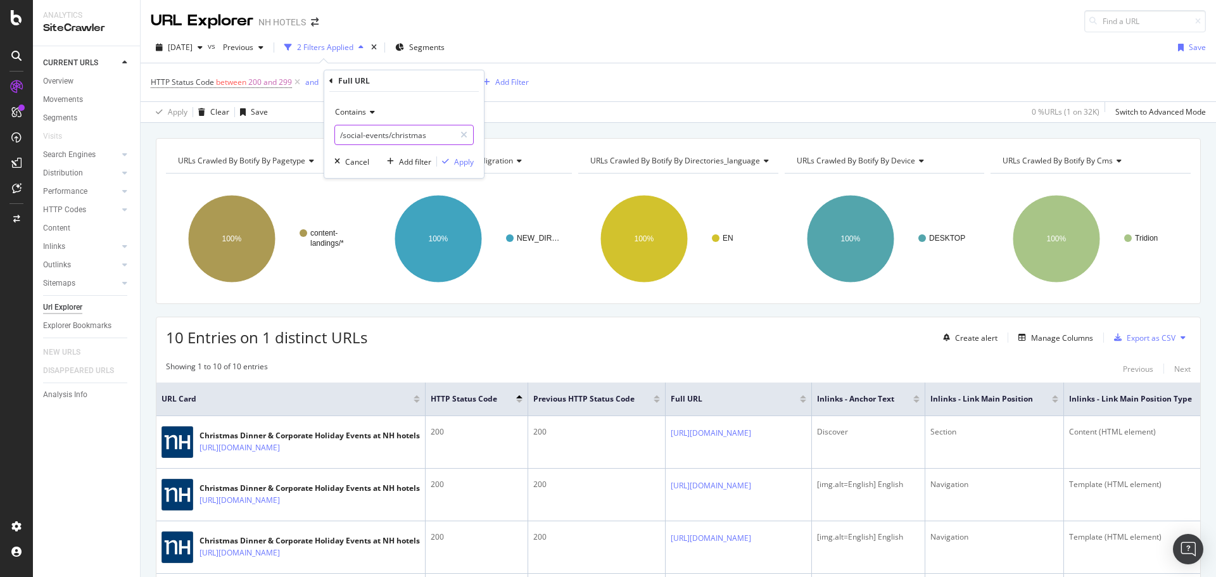
click at [310, 137] on body "Analytics SiteCrawler CURRENT URLS Overview Movements Segments Visits Search En…" at bounding box center [608, 288] width 1216 height 577
type input "/"
type input "/christmas"
click at [460, 160] on div "Apply" at bounding box center [464, 161] width 20 height 11
